Goal: Information Seeking & Learning: Find specific fact

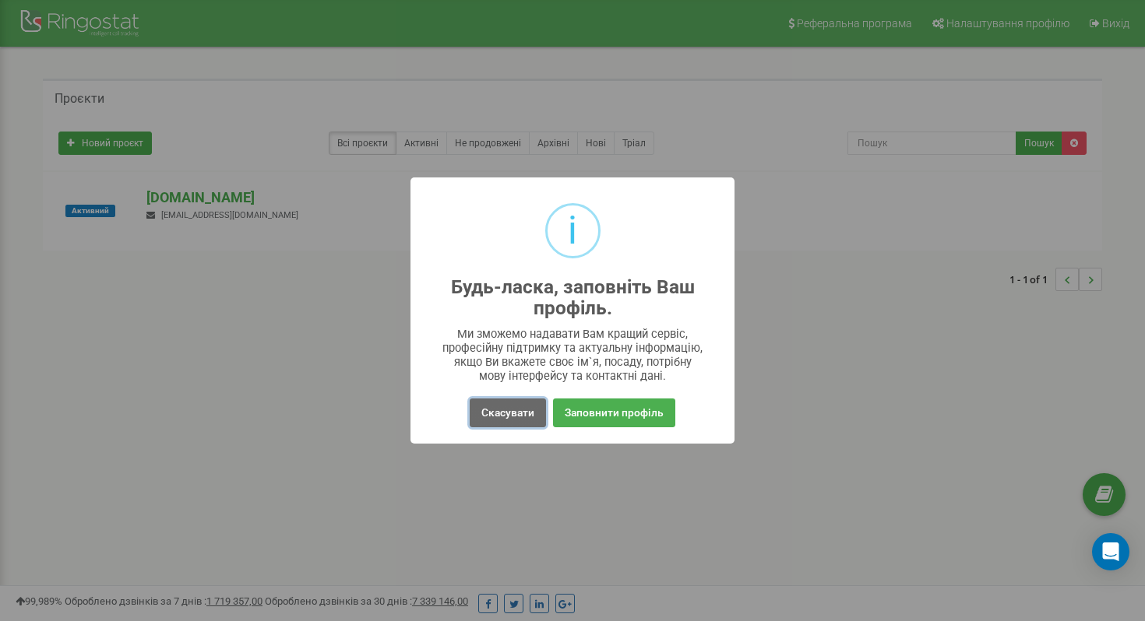
click at [508, 401] on button "Скасувати" at bounding box center [508, 413] width 76 height 29
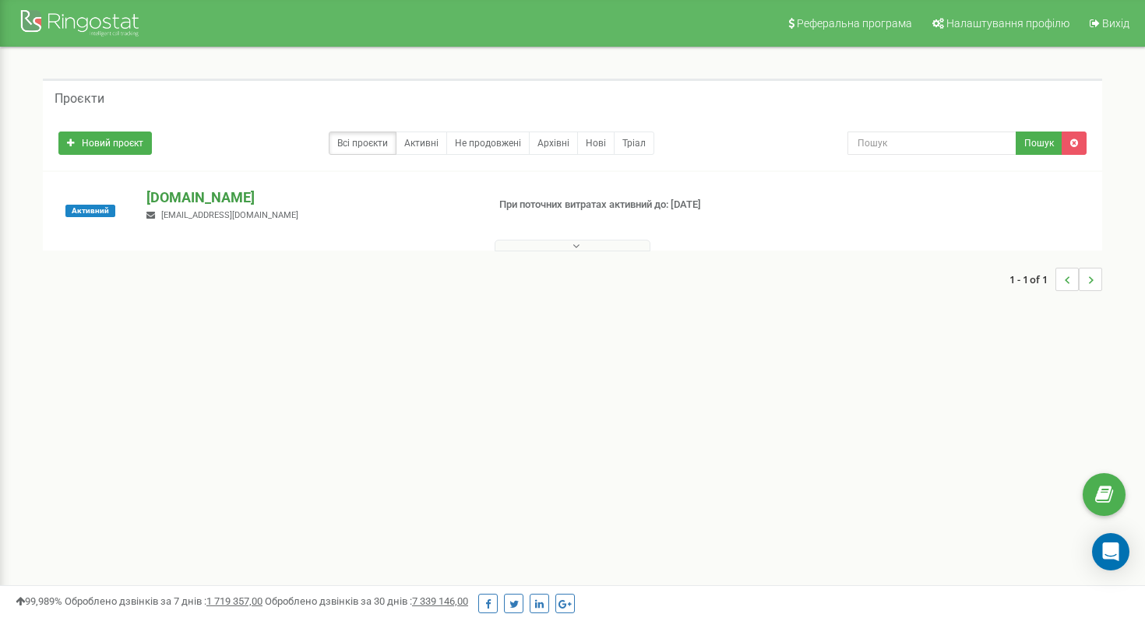
click at [287, 202] on p "[DOMAIN_NAME]" at bounding box center [309, 198] width 327 height 20
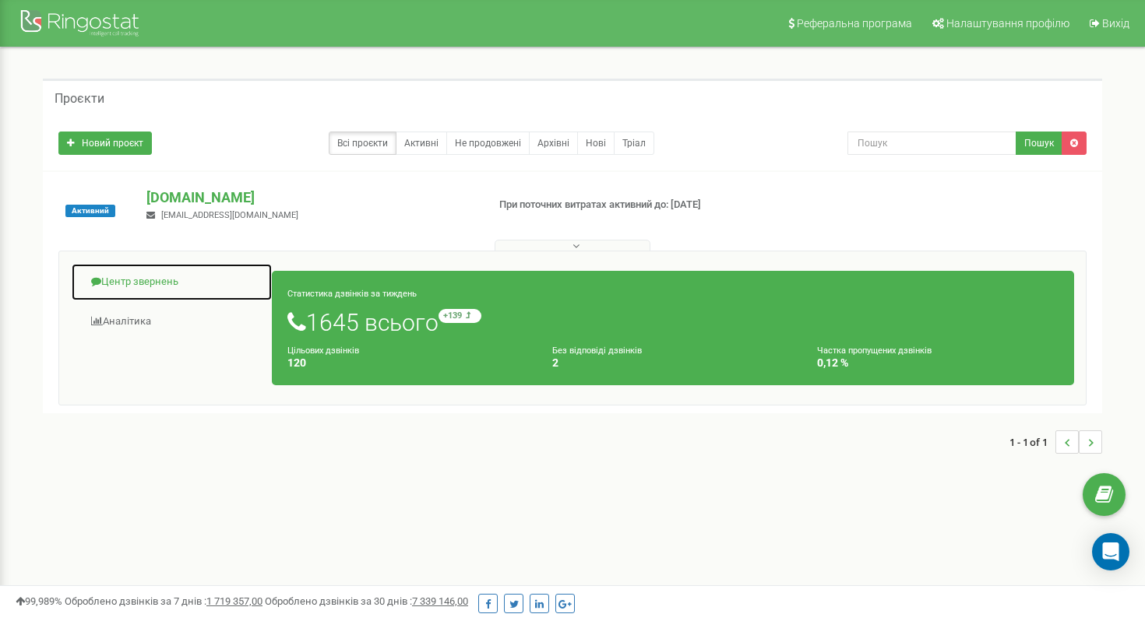
click at [151, 278] on link "Центр звернень" at bounding box center [172, 282] width 202 height 38
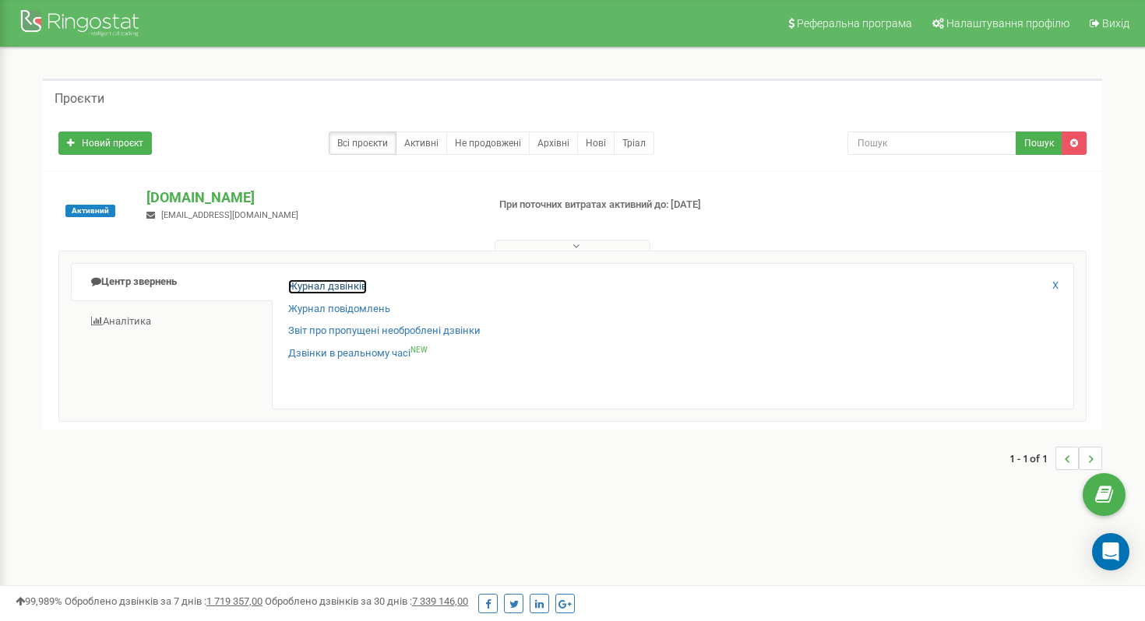
click at [319, 288] on link "Журнал дзвінків" at bounding box center [327, 287] width 79 height 15
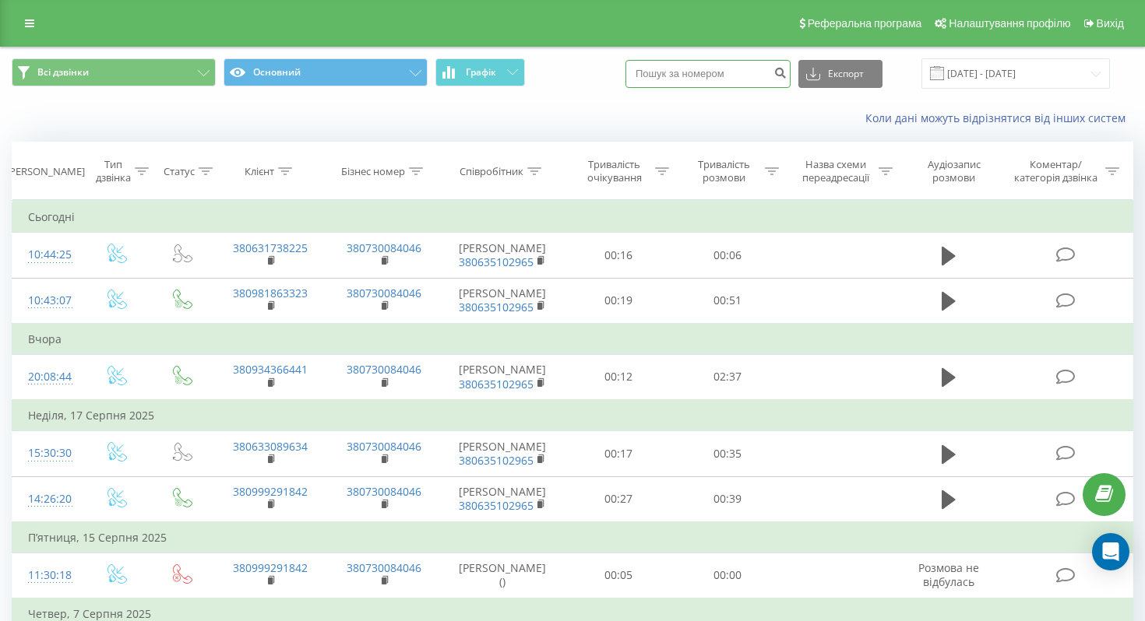
click at [715, 76] on input at bounding box center [707, 74] width 165 height 28
paste input "+38098829 85 59"
type input "+38098829 85 59"
click at [786, 69] on icon "submit" at bounding box center [779, 70] width 13 height 9
